Goal: Task Accomplishment & Management: Use online tool/utility

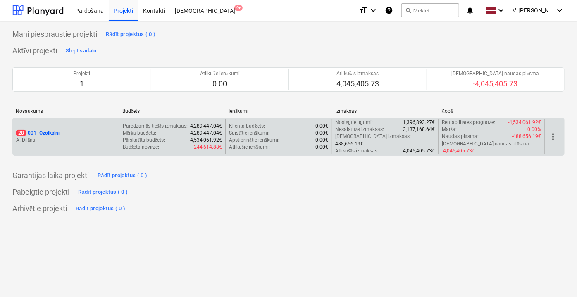
click at [105, 130] on div "28 001 - Ozolkalni" at bounding box center [66, 133] width 100 height 7
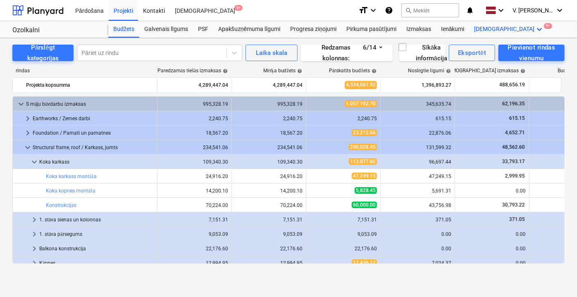
click at [535, 28] on icon "keyboard_arrow_down" at bounding box center [540, 29] width 10 height 10
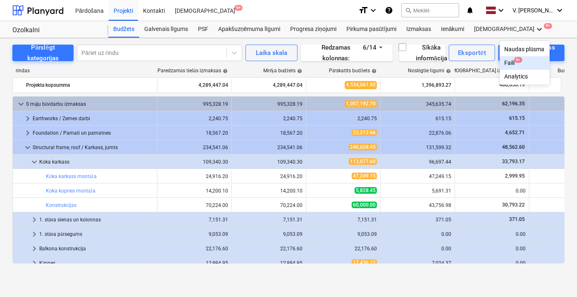
click at [505, 63] on div "Faili 9+" at bounding box center [525, 63] width 40 height 7
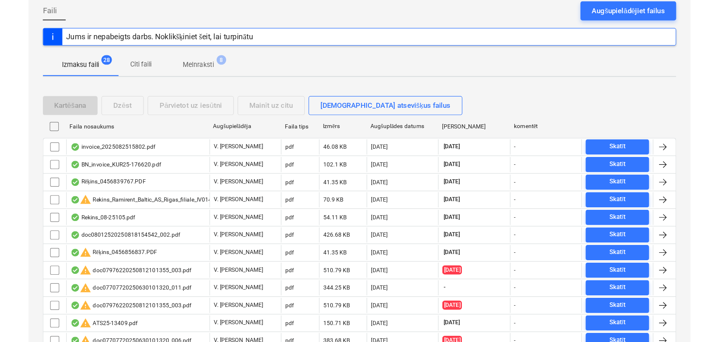
scroll to position [37, 0]
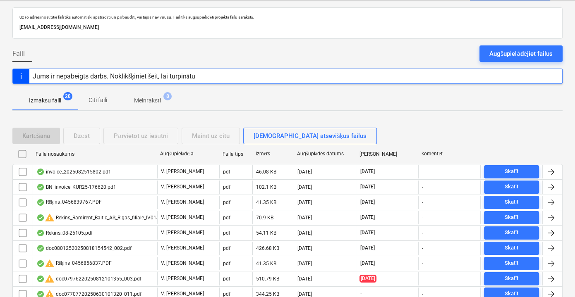
click at [507, 57] on div "Augšupielādējiet failus" at bounding box center [520, 53] width 63 height 11
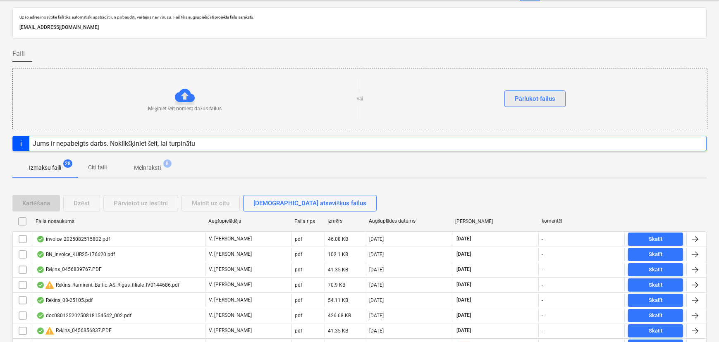
click at [536, 99] on div "Pārlūkot failus" at bounding box center [535, 98] width 41 height 11
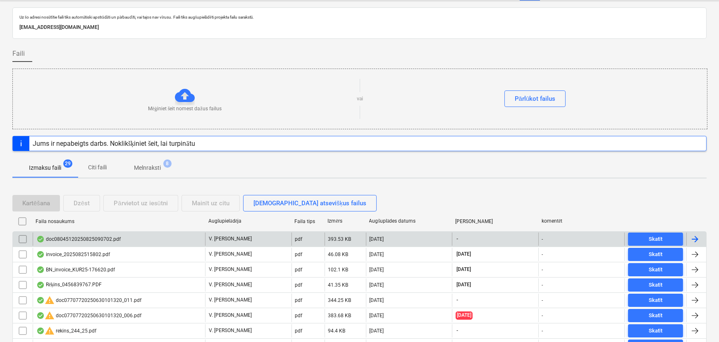
click at [148, 239] on div "doc08045120250825090702.pdf" at bounding box center [119, 239] width 172 height 13
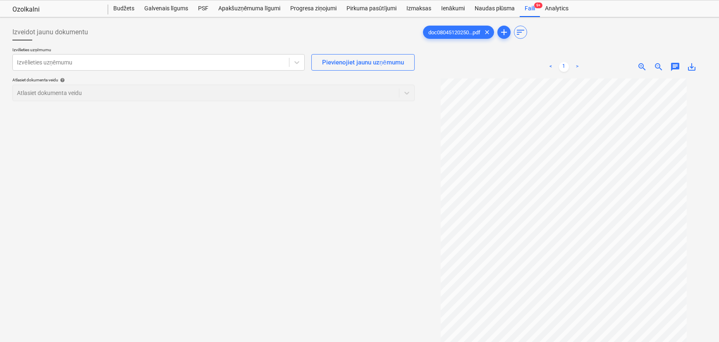
scroll to position [7, 0]
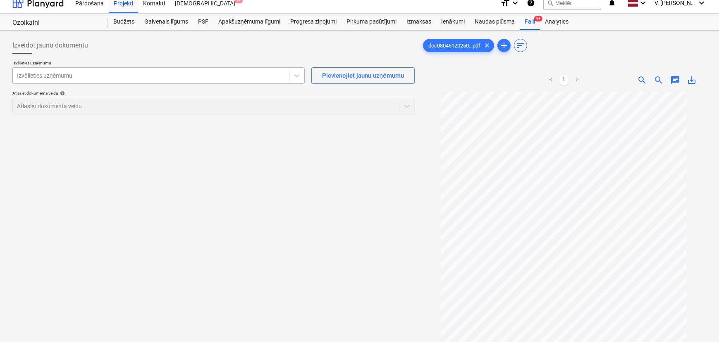
click at [155, 76] on div at bounding box center [151, 76] width 268 height 8
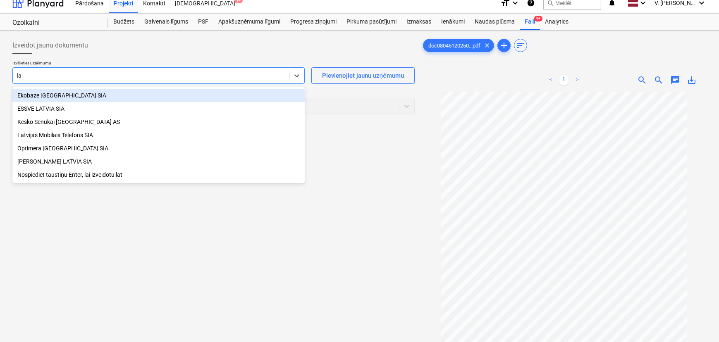
type input "l"
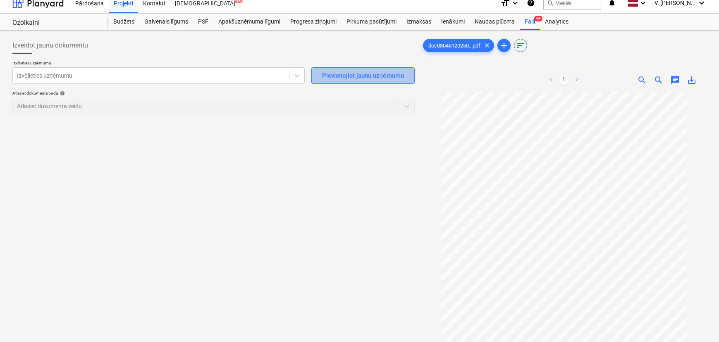
click at [368, 70] on div "Pievienojiet jaunu uzņēmumu" at bounding box center [363, 75] width 82 height 11
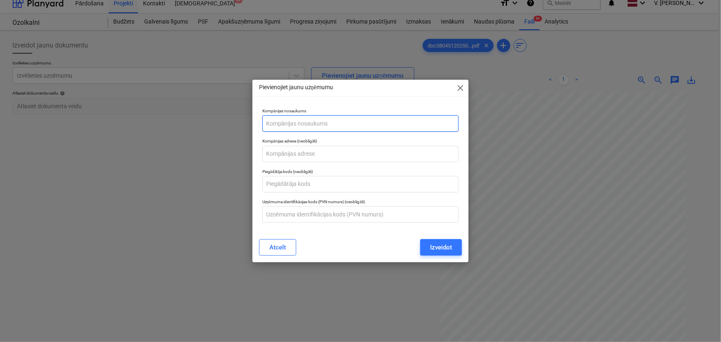
click at [296, 120] on input "text" at bounding box center [361, 123] width 197 height 17
type input "LATROOF LTD SIA"
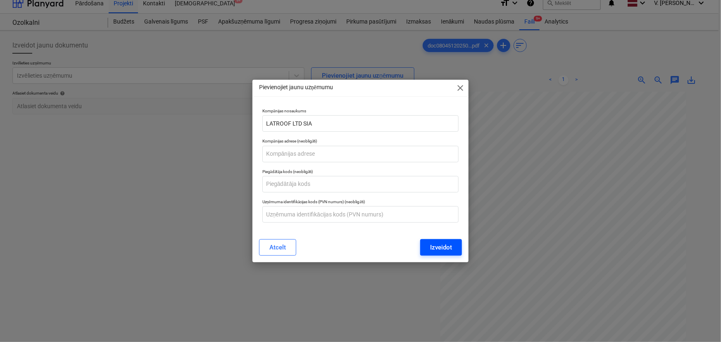
click at [451, 246] on div "Izveidot" at bounding box center [441, 247] width 22 height 11
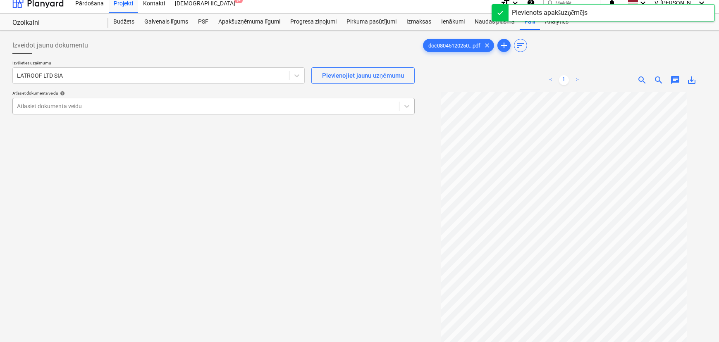
click at [140, 105] on div at bounding box center [206, 106] width 378 height 8
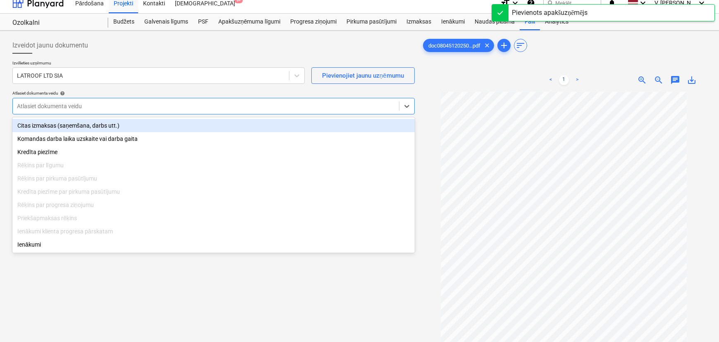
click at [129, 129] on div "Citas izmaksas (saņemšana, darbs utt.)" at bounding box center [213, 125] width 402 height 13
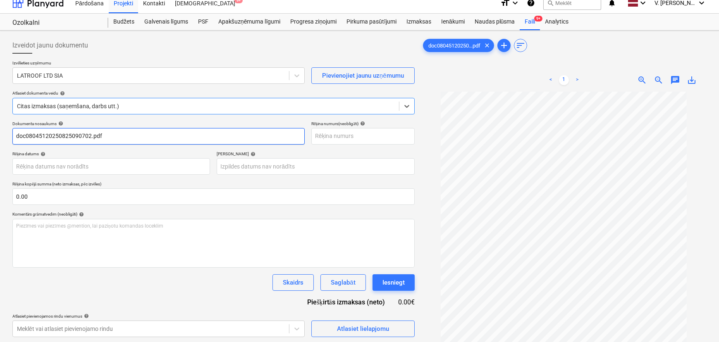
click at [161, 141] on input "doc08045120250825090702.pdf" at bounding box center [158, 136] width 292 height 17
click at [160, 141] on input "doc08045120250825090702.pdf" at bounding box center [158, 136] width 292 height 17
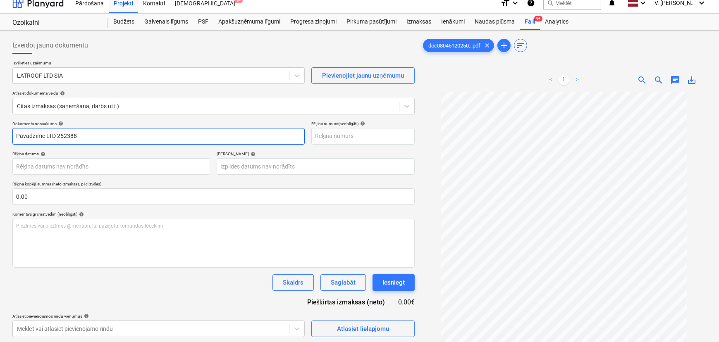
drag, startPoint x: 81, startPoint y: 136, endPoint x: 46, endPoint y: 132, distance: 34.9
click at [46, 132] on input "Pavadzīme LTD 252388" at bounding box center [158, 136] width 292 height 17
type input "Pavadzīme LTD 252388"
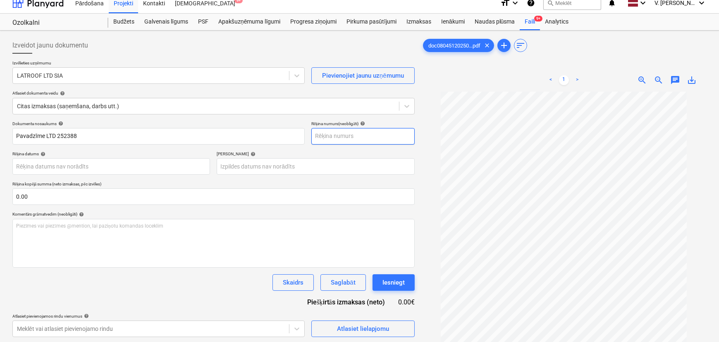
click at [350, 142] on input "text" at bounding box center [362, 136] width 103 height 17
paste input "LTD 252388"
type input "LTD 252388"
click at [271, 153] on div "Termiņš help" at bounding box center [316, 153] width 198 height 5
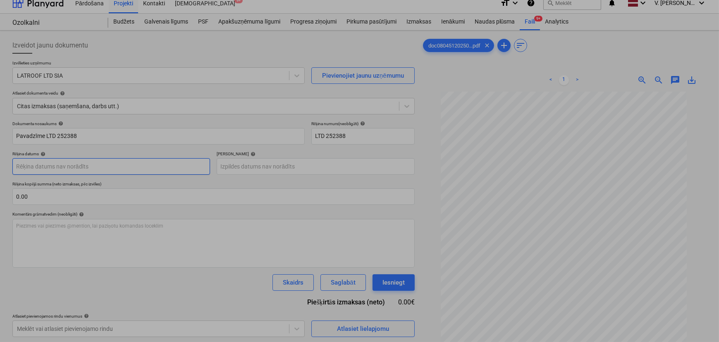
click at [120, 172] on body "Pārdošana Projekti Kontakti Iesūtne 9+ format_size keyboard_arrow_down help sea…" at bounding box center [359, 164] width 719 height 342
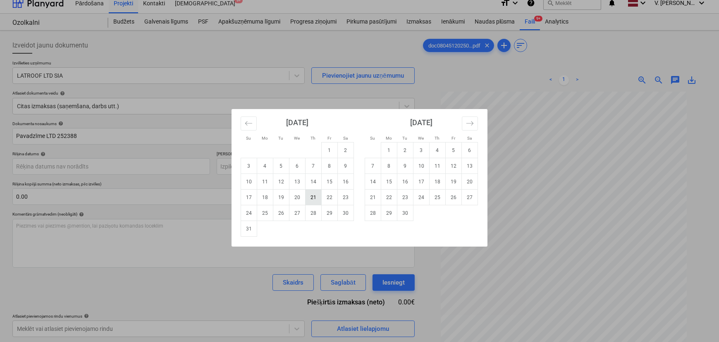
click at [318, 201] on td "21" at bounding box center [314, 198] width 16 height 16
type input "[DATE]"
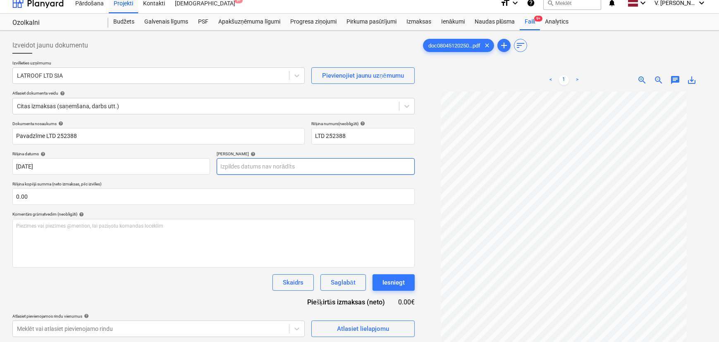
click at [287, 171] on body "Pārdošana Projekti Kontakti Iesūtne 9+ format_size keyboard_arrow_down help sea…" at bounding box center [359, 164] width 719 height 342
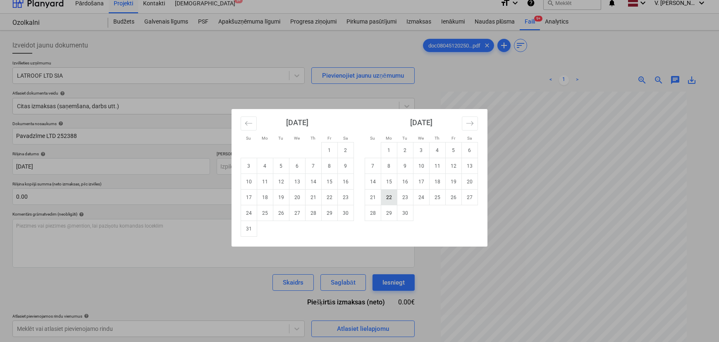
click at [387, 199] on td "22" at bounding box center [389, 198] width 16 height 16
type input "[DATE]"
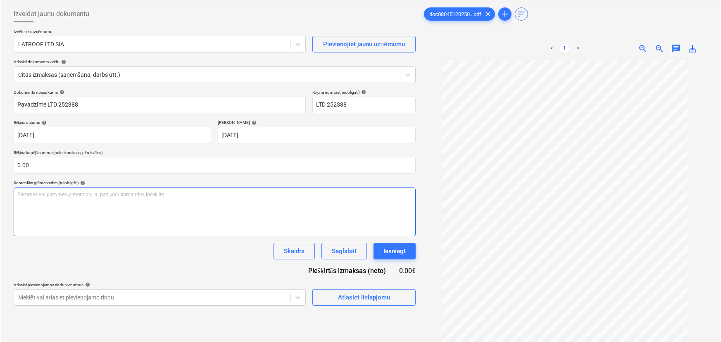
scroll to position [83, 0]
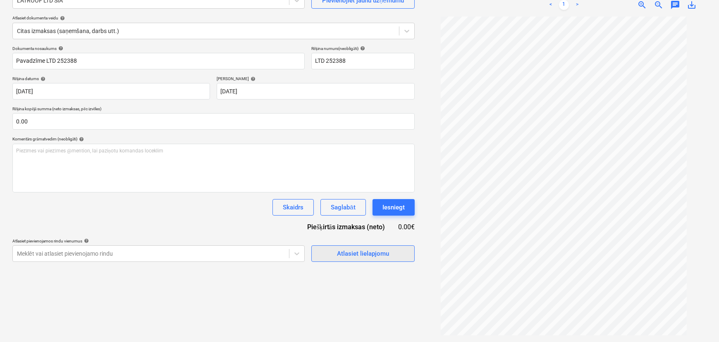
click at [379, 253] on div "Atlasiet lielapjomu" at bounding box center [363, 253] width 52 height 11
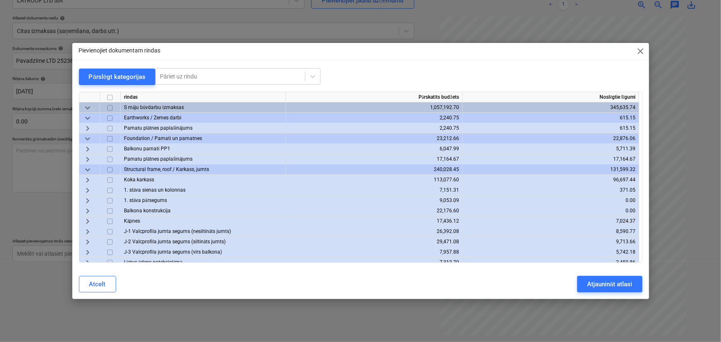
click at [574, 50] on span "close" at bounding box center [641, 51] width 10 height 10
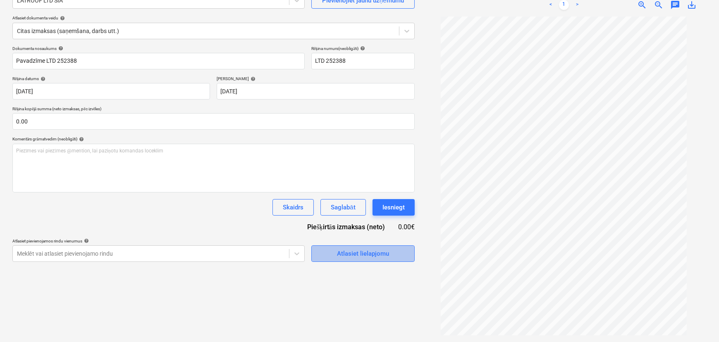
click at [352, 255] on div "Atlasiet lielapjomu" at bounding box center [363, 253] width 52 height 11
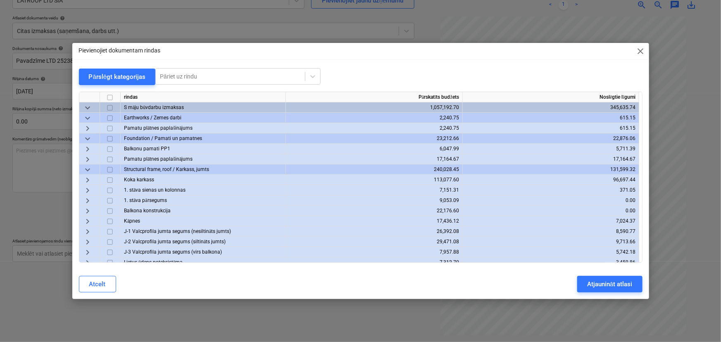
scroll to position [37, 0]
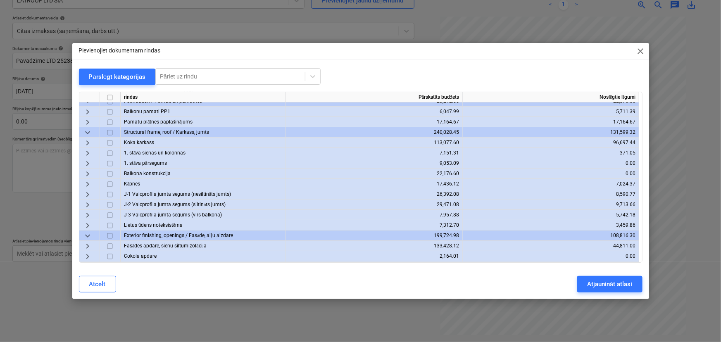
click at [90, 132] on span "keyboard_arrow_down" at bounding box center [88, 133] width 10 height 10
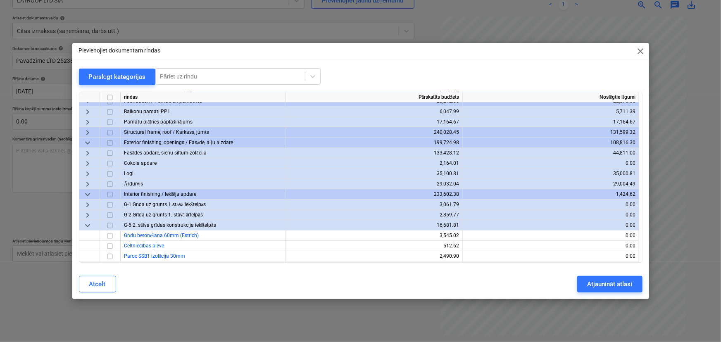
click at [86, 192] on span "keyboard_arrow_down" at bounding box center [88, 195] width 10 height 10
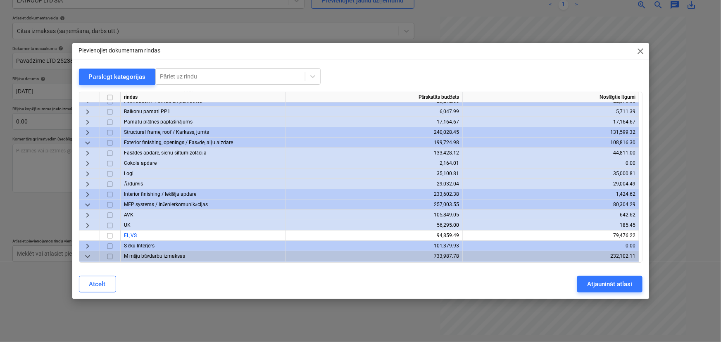
click at [91, 144] on span "keyboard_arrow_down" at bounding box center [88, 143] width 10 height 10
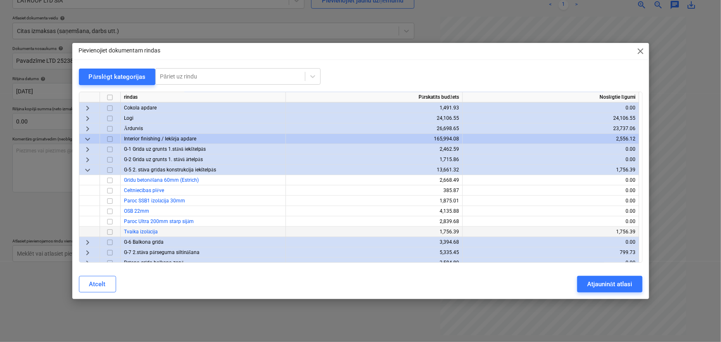
scroll to position [338, 0]
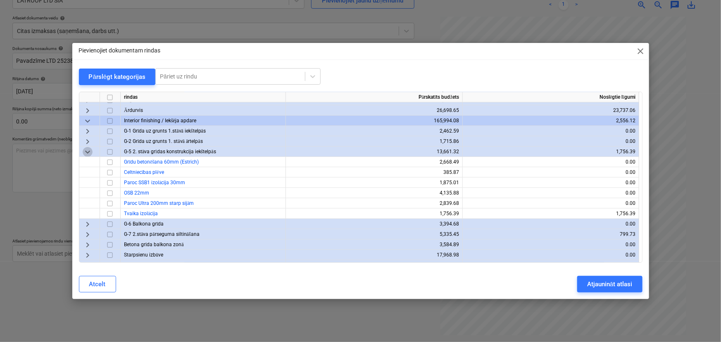
click at [87, 153] on span "keyboard_arrow_down" at bounding box center [88, 152] width 10 height 10
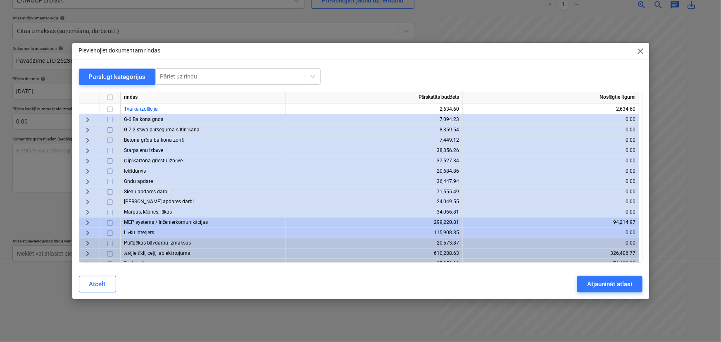
scroll to position [653, 0]
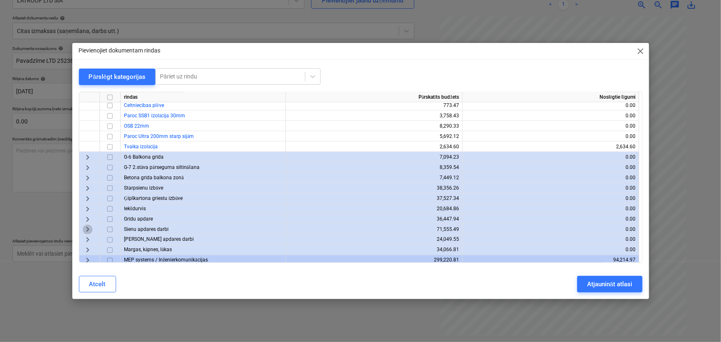
click at [86, 230] on span "keyboard_arrow_right" at bounding box center [88, 230] width 10 height 10
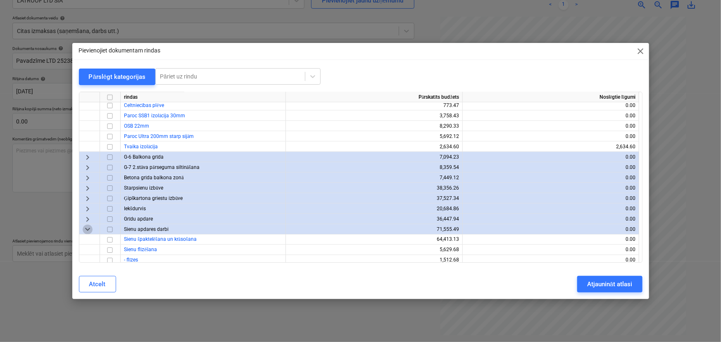
click at [87, 229] on span "keyboard_arrow_down" at bounding box center [88, 230] width 10 height 10
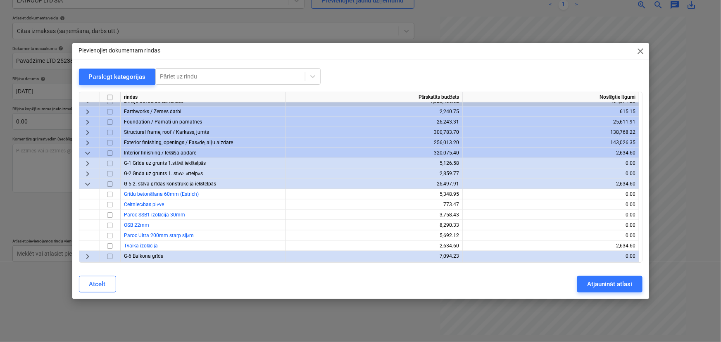
scroll to position [541, 0]
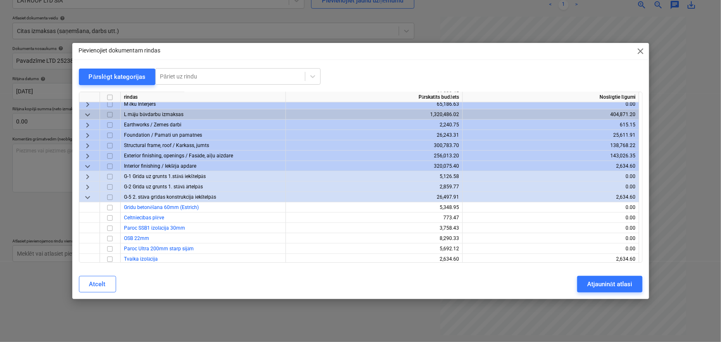
click at [87, 198] on span "keyboard_arrow_down" at bounding box center [88, 198] width 10 height 10
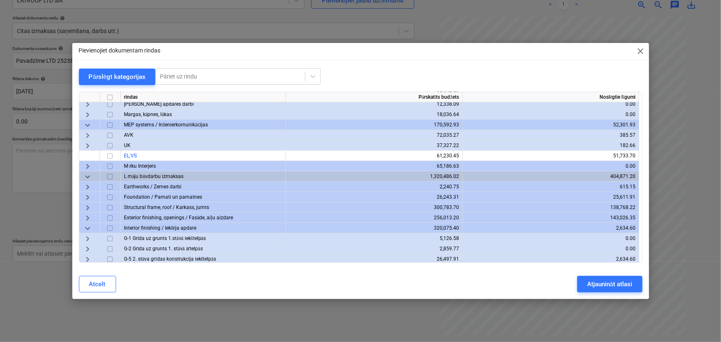
scroll to position [466, 0]
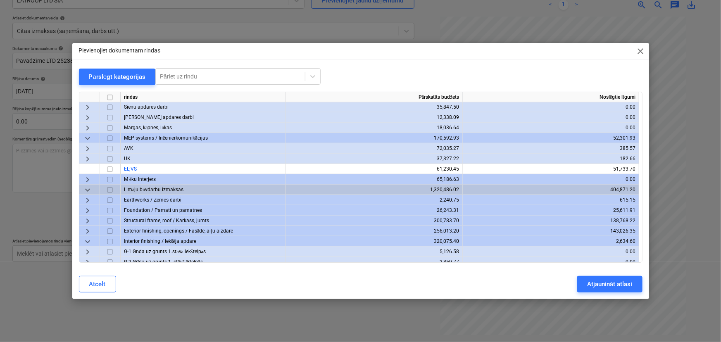
click at [85, 241] on span "keyboard_arrow_down" at bounding box center [88, 242] width 10 height 10
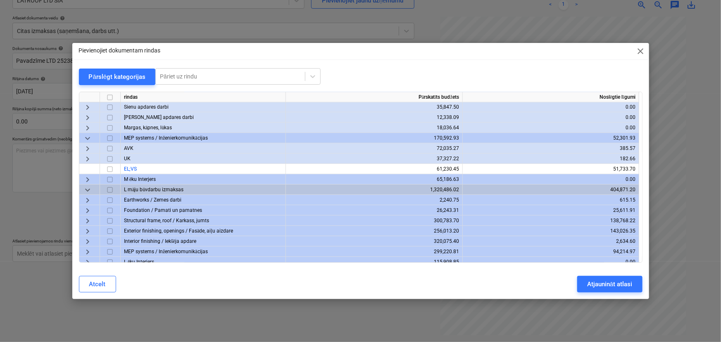
click at [88, 229] on span "keyboard_arrow_right" at bounding box center [88, 232] width 10 height 10
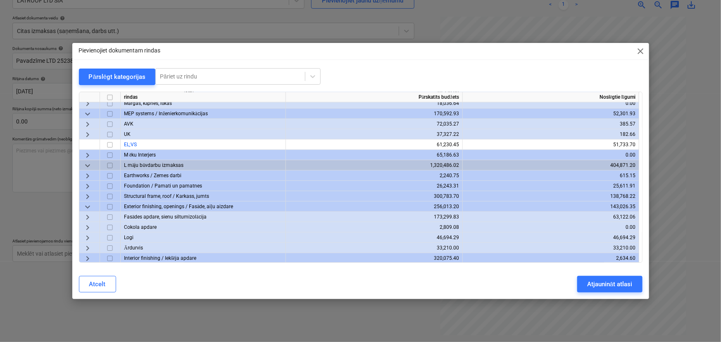
scroll to position [503, 0]
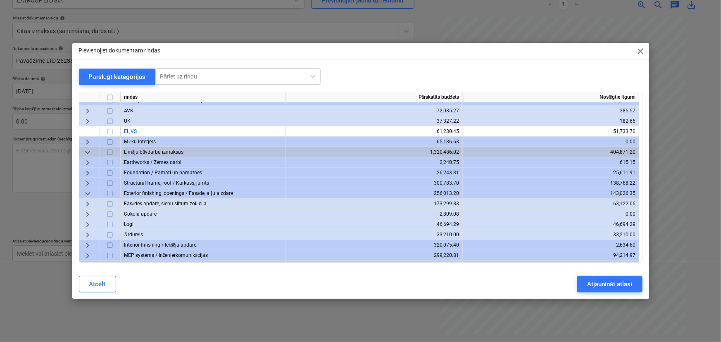
click at [91, 203] on span "keyboard_arrow_right" at bounding box center [88, 204] width 10 height 10
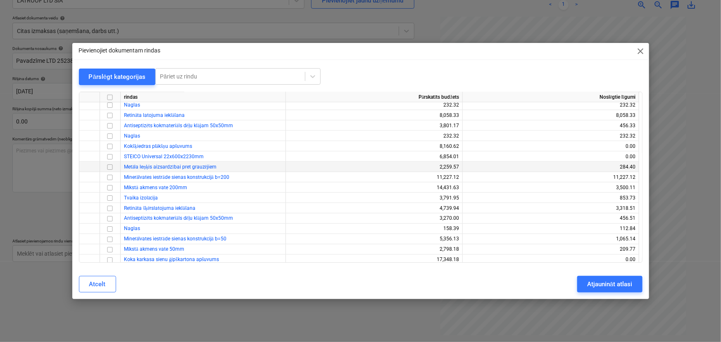
scroll to position [691, 0]
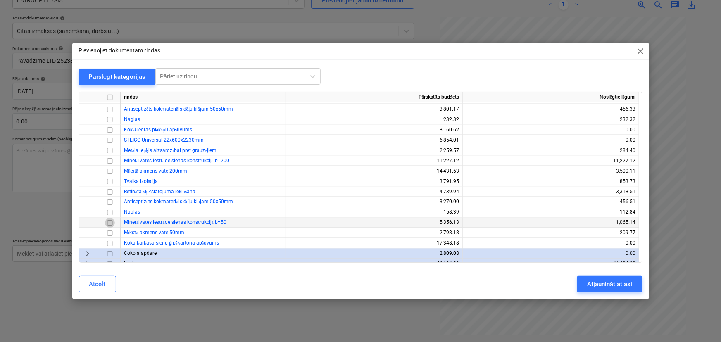
click at [110, 220] on input "checkbox" at bounding box center [110, 223] width 10 height 10
click at [110, 223] on input "checkbox" at bounding box center [110, 223] width 10 height 10
click at [112, 232] on input "checkbox" at bounding box center [110, 234] width 10 height 10
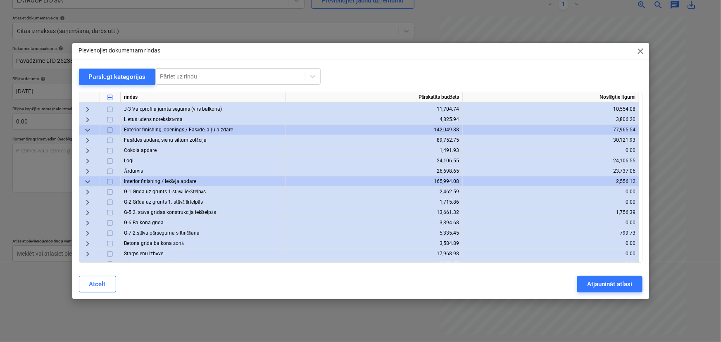
scroll to position [240, 0]
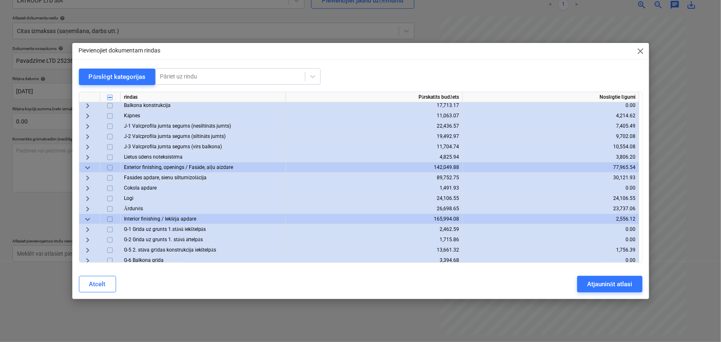
click at [86, 177] on span "keyboard_arrow_right" at bounding box center [88, 178] width 10 height 10
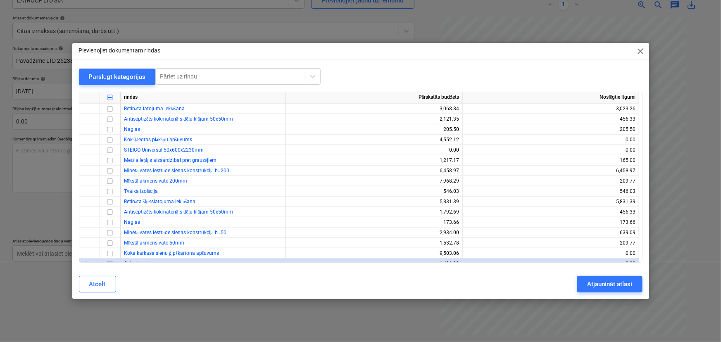
scroll to position [428, 0]
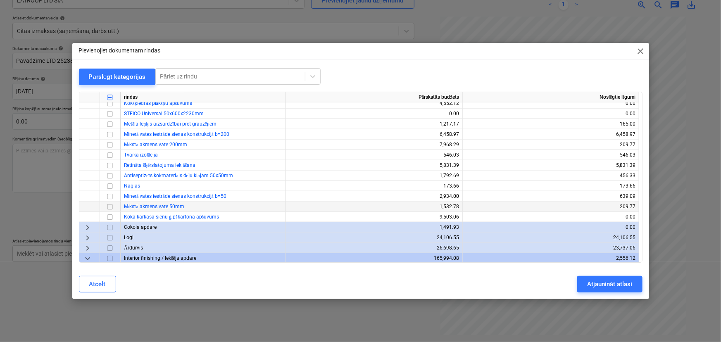
click at [112, 206] on input "checkbox" at bounding box center [110, 207] width 10 height 10
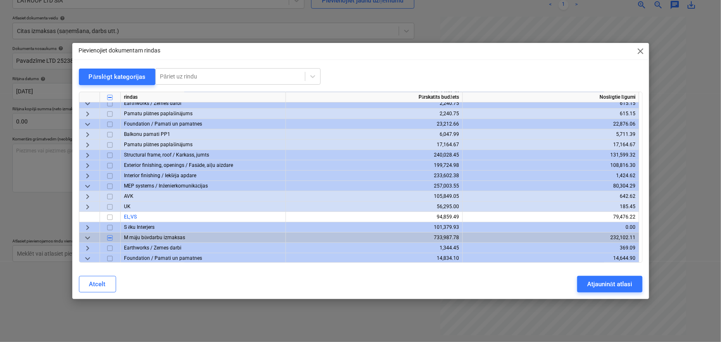
scroll to position [0, 0]
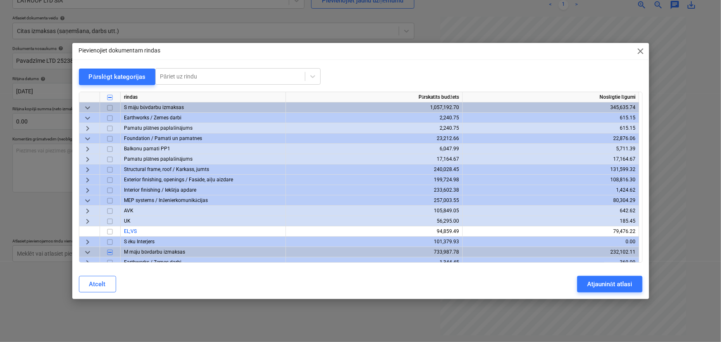
click at [89, 179] on span "keyboard_arrow_right" at bounding box center [88, 180] width 10 height 10
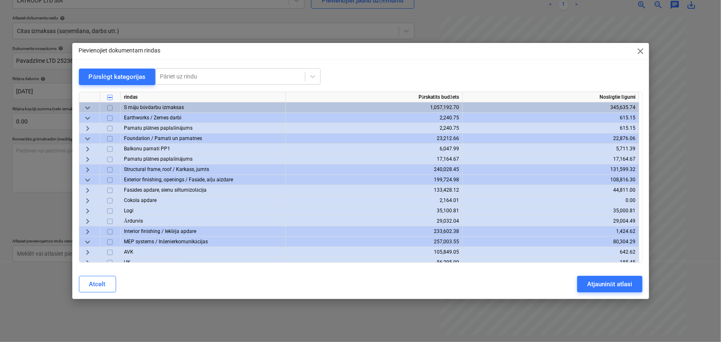
click at [87, 190] on span "keyboard_arrow_right" at bounding box center [88, 191] width 10 height 10
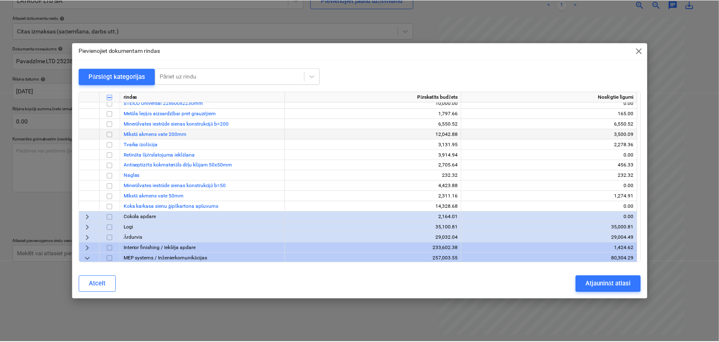
scroll to position [225, 0]
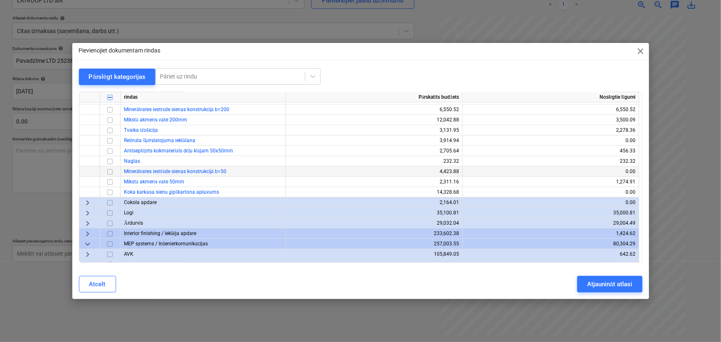
click at [110, 173] on input "checkbox" at bounding box center [110, 172] width 10 height 10
click at [574, 284] on div "Atjaunināt atlasi" at bounding box center [609, 284] width 45 height 11
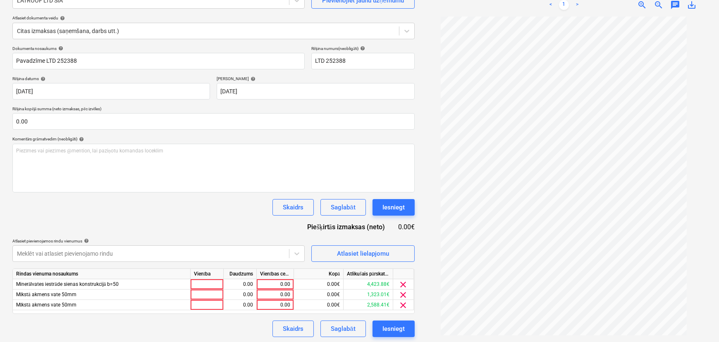
scroll to position [84, 0]
click at [403, 280] on span "clear" at bounding box center [404, 284] width 10 height 10
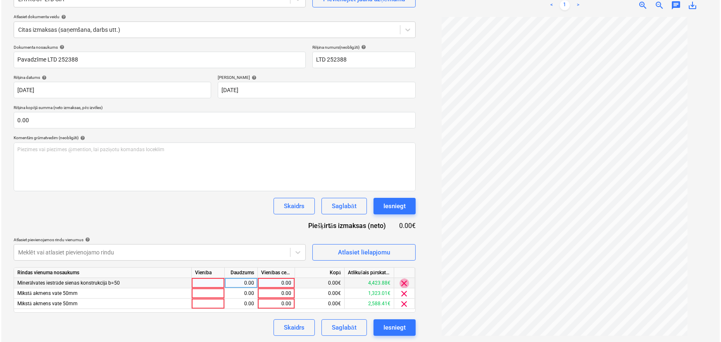
scroll to position [83, 0]
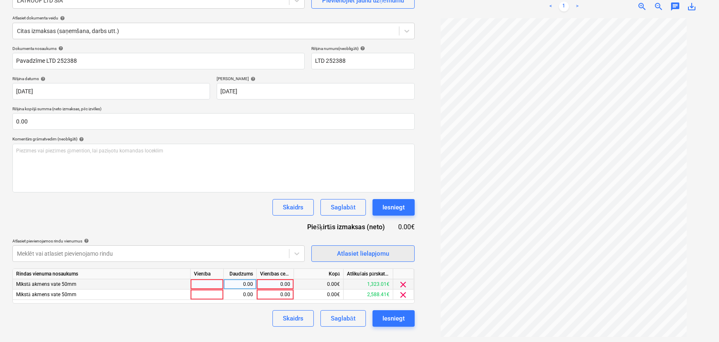
click at [372, 255] on div "Atlasiet lielapjomu" at bounding box center [363, 253] width 52 height 11
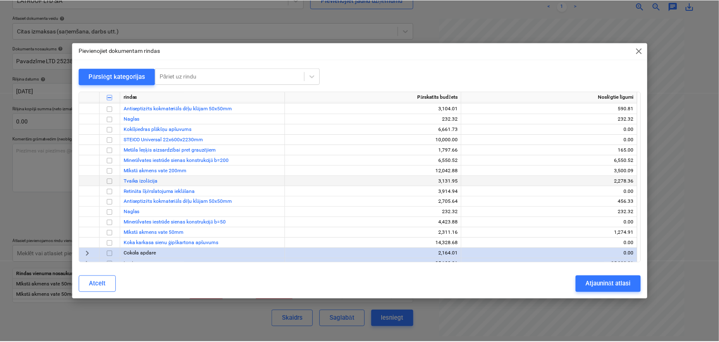
scroll to position [188, 0]
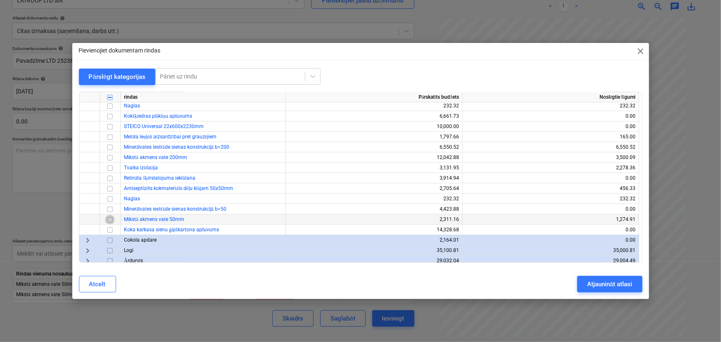
click at [107, 219] on input "checkbox" at bounding box center [110, 220] width 10 height 10
click at [574, 285] on div "Atjaunināt atlasi" at bounding box center [609, 284] width 45 height 11
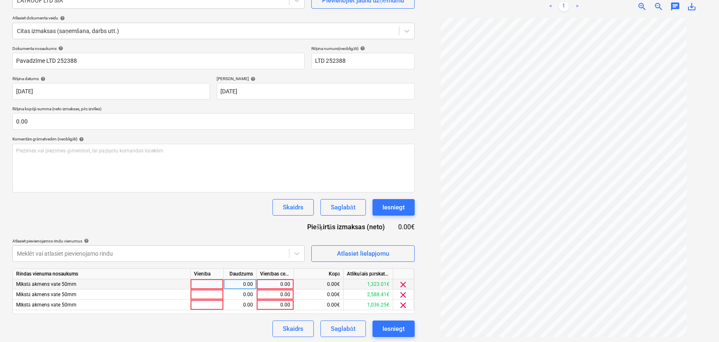
click at [282, 282] on div "0.00" at bounding box center [275, 284] width 30 height 10
type input "350"
click at [283, 294] on div "0.00" at bounding box center [275, 295] width 30 height 10
type input "350"
click at [282, 297] on div "0.00" at bounding box center [275, 305] width 30 height 10
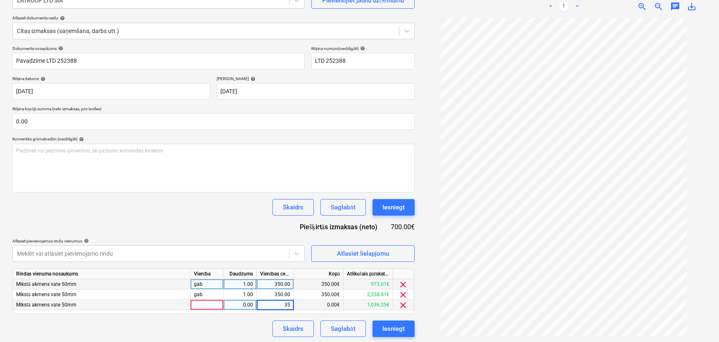
type input "350"
click at [232, 241] on div "Atlasiet pievienojamos rindu [DEMOGRAPHIC_DATA] help" at bounding box center [158, 241] width 292 height 5
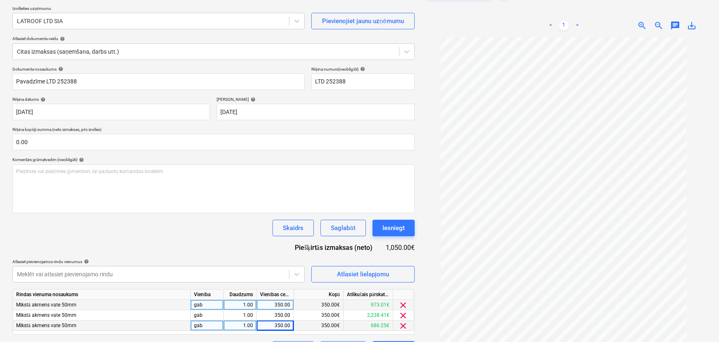
scroll to position [83, 0]
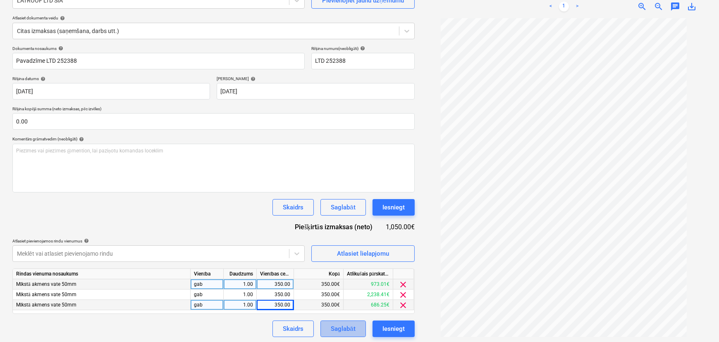
click at [346, 297] on div "Saglabāt" at bounding box center [343, 329] width 24 height 11
